Goal: Complete application form

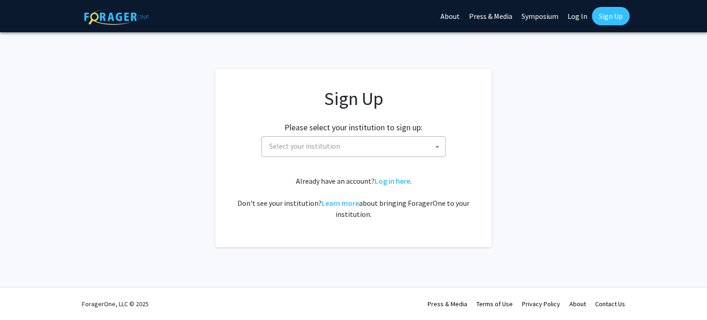
click at [336, 147] on span "Select your institution" at bounding box center [304, 145] width 71 height 9
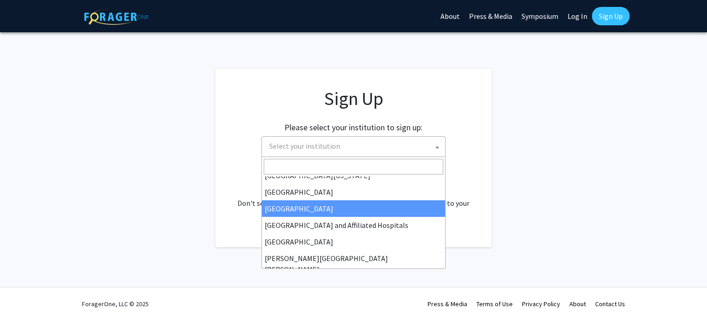
scroll to position [138, 0]
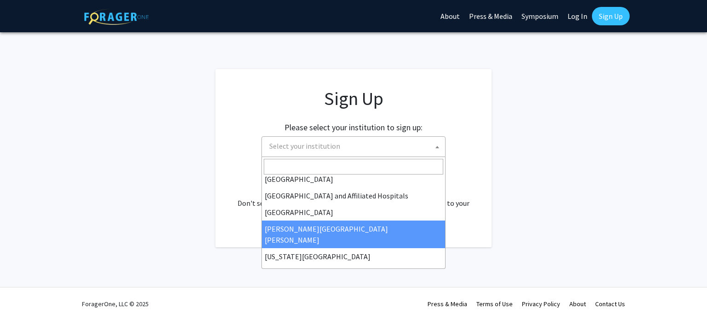
select select "1"
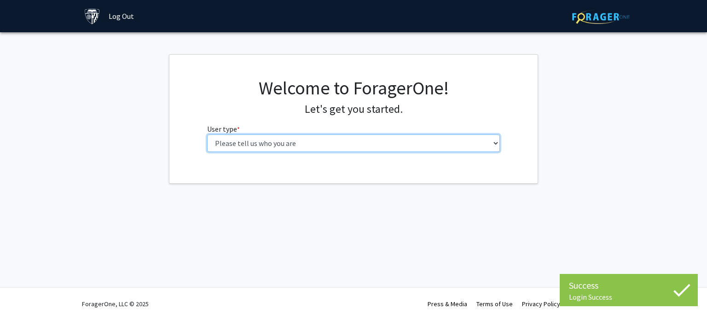
click at [304, 142] on select "Please tell us who you are Undergraduate Student Master's Student Doctoral Cand…" at bounding box center [353, 142] width 293 height 17
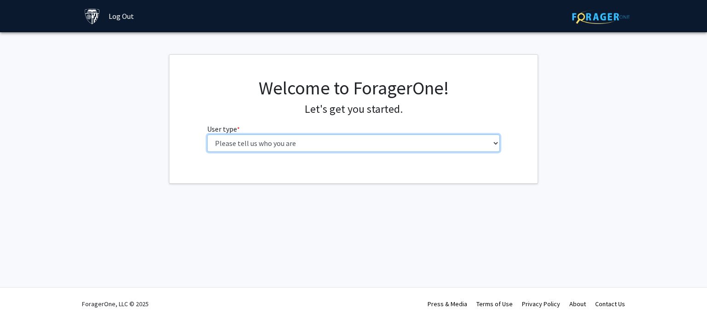
select select "2: masters"
click at [207, 134] on select "Please tell us who you are Undergraduate Student Master's Student Doctoral Cand…" at bounding box center [353, 142] width 293 height 17
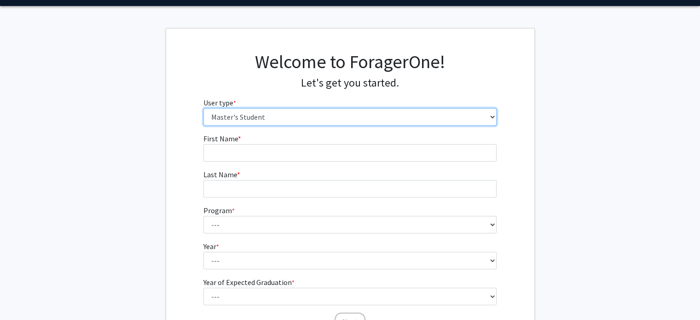
scroll to position [115, 0]
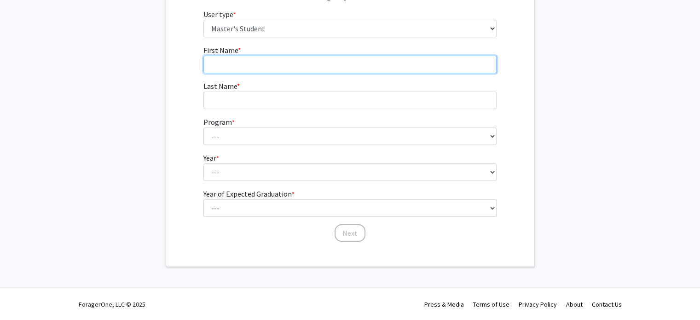
click at [274, 63] on input "First Name * required" at bounding box center [349, 64] width 293 height 17
type input "Z"
type input "Zheng"
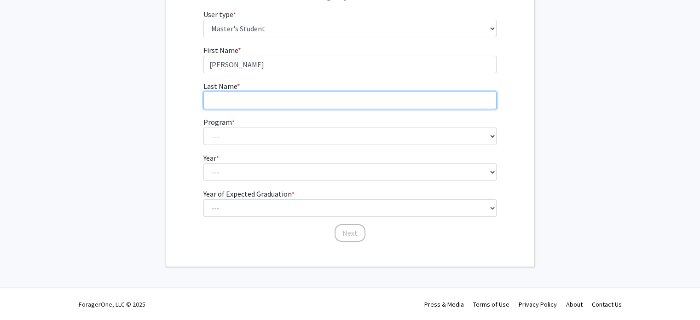
click at [290, 98] on input "Last Name * required" at bounding box center [349, 100] width 293 height 17
type input "Zhou"
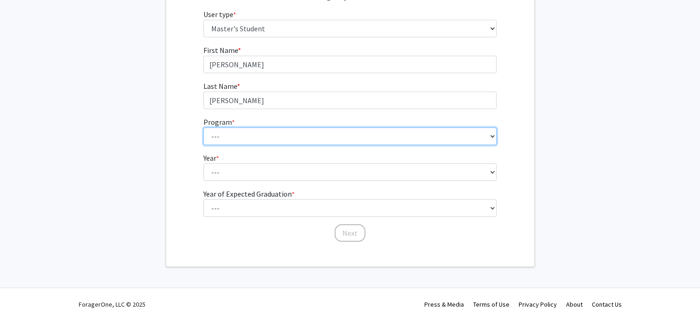
click at [307, 136] on select "--- Anatomy Education Applied and Computational Mathematics Applied Biomedical …" at bounding box center [349, 135] width 293 height 17
select select "99: 84"
click at [203, 127] on select "--- Anatomy Education Applied and Computational Mathematics Applied Biomedical …" at bounding box center [349, 135] width 293 height 17
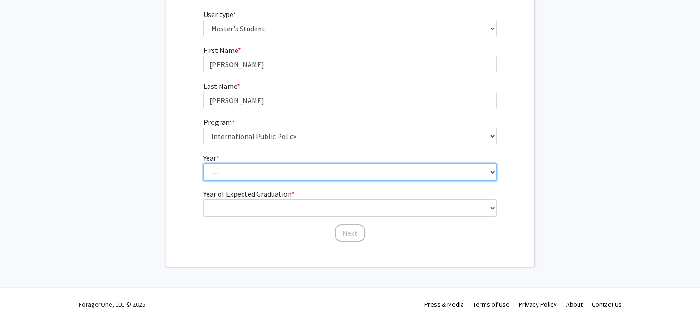
click at [242, 173] on select "--- First Year Second Year" at bounding box center [349, 171] width 293 height 17
select select "1: first_year"
click at [203, 163] on select "--- First Year Second Year" at bounding box center [349, 171] width 293 height 17
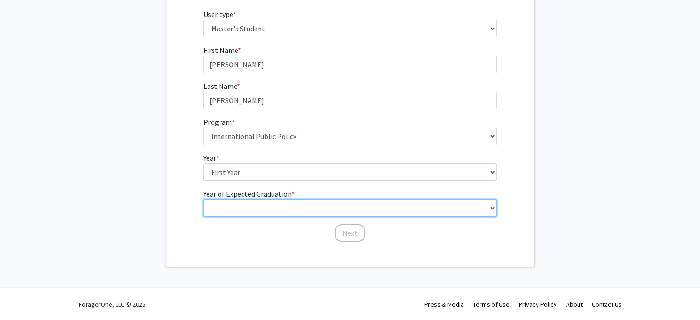
click at [285, 208] on select "--- 2025 2026 2027 2028 2029 2030 2031 2032 2033 2034" at bounding box center [349, 207] width 293 height 17
select select "2: 2026"
click at [203, 199] on select "--- 2025 2026 2027 2028 2029 2030 2031 2032 2033 2034" at bounding box center [349, 207] width 293 height 17
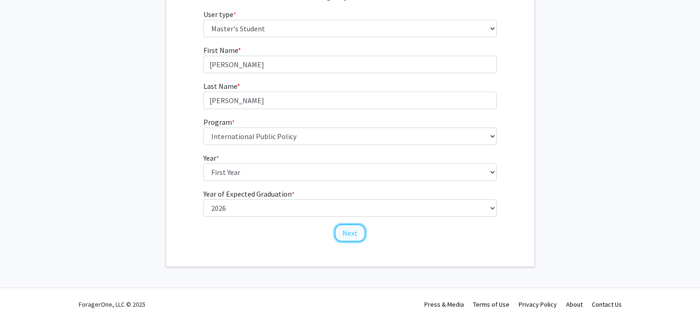
click at [349, 233] on button "Next" at bounding box center [349, 232] width 31 height 17
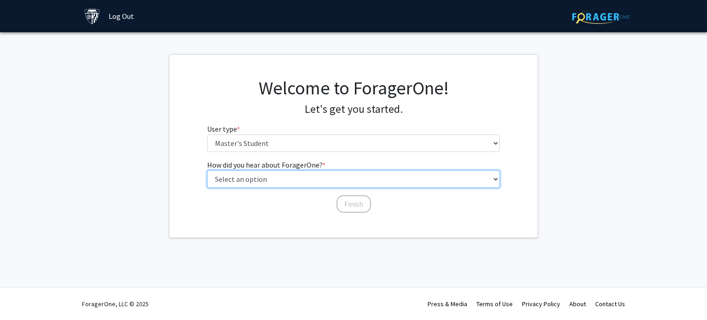
click at [265, 180] on select "Select an option Peer/student recommendation Faculty/staff recommendation Unive…" at bounding box center [353, 178] width 293 height 17
select select "3: university_website"
click at [207, 170] on select "Select an option Peer/student recommendation Faculty/staff recommendation Unive…" at bounding box center [353, 178] width 293 height 17
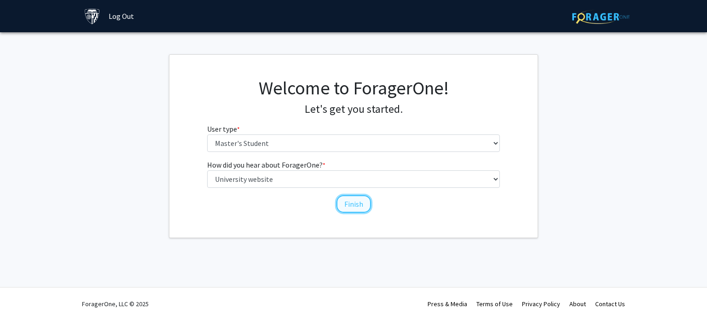
click at [353, 206] on button "Finish" at bounding box center [353, 203] width 35 height 17
